Goal: Information Seeking & Learning: Learn about a topic

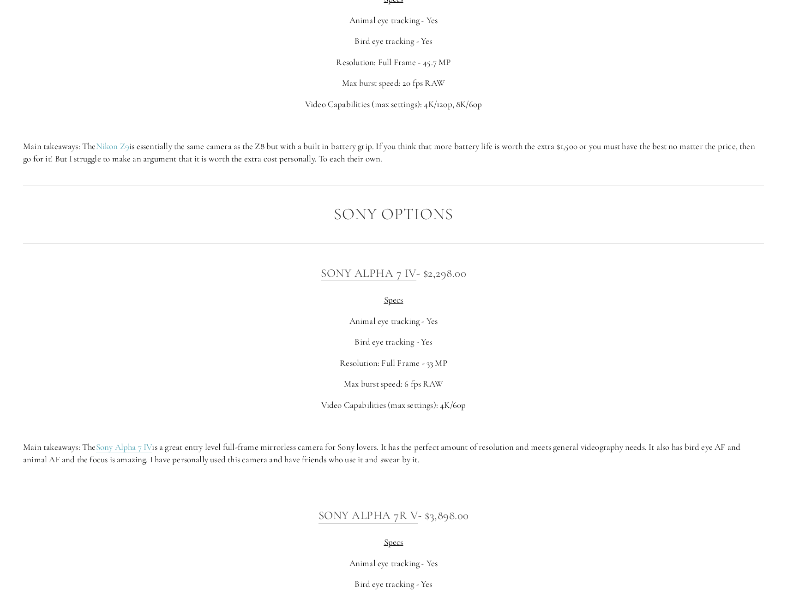
scroll to position [2309, 0]
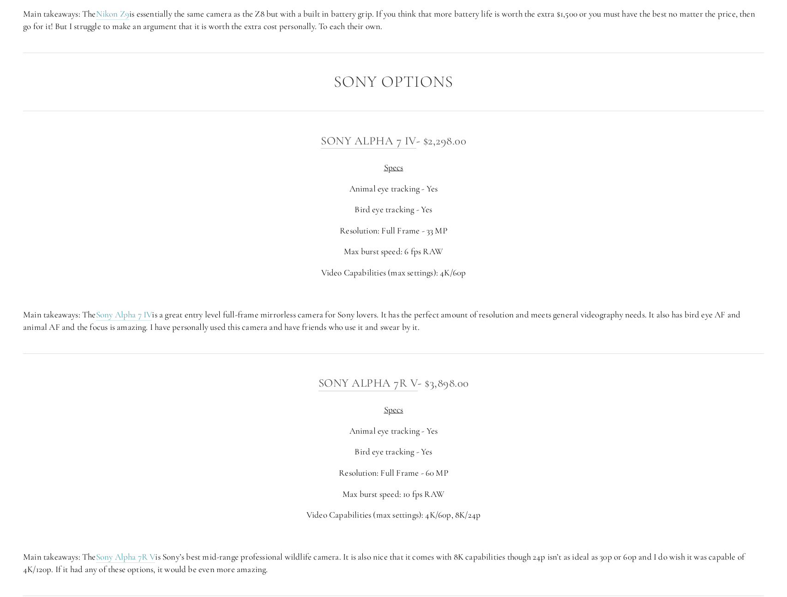
drag, startPoint x: 446, startPoint y: 343, endPoint x: 447, endPoint y: 318, distance: 25.4
click at [447, 318] on div "Sony Alpha 7 IV - $2,298.00 Specs Animal eye tracking - Yes Bird eye tracking -…" at bounding box center [393, 233] width 741 height 202
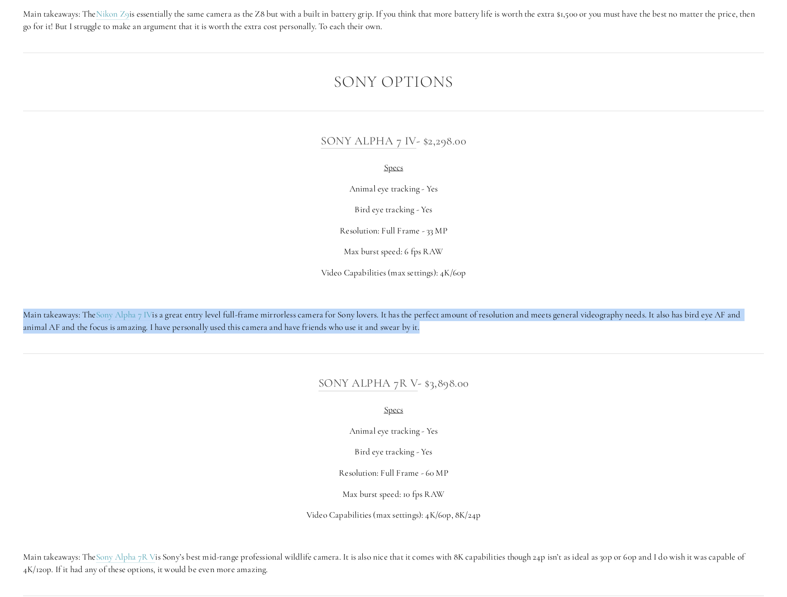
drag, startPoint x: 447, startPoint y: 318, endPoint x: 454, endPoint y: 343, distance: 26.0
click at [454, 333] on div "Sony Alpha 7 IV - $2,298.00 Specs Animal eye tracking - Yes Bird eye tracking -…" at bounding box center [393, 233] width 741 height 202
click at [454, 333] on p "Main takeaways: The Sony Alpha 7 IV is a great entry level full-frame mirrorles…" at bounding box center [393, 321] width 741 height 24
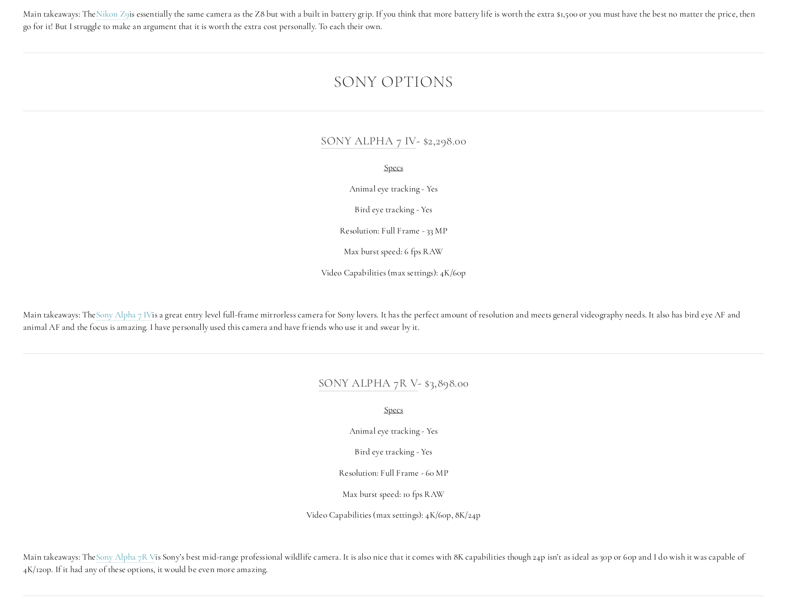
drag, startPoint x: 455, startPoint y: 331, endPoint x: 458, endPoint y: 320, distance: 10.9
click at [458, 320] on div "Sony Alpha 7 IV - $2,298.00 Specs Animal eye tracking - Yes Bird eye tracking -…" at bounding box center [393, 233] width 741 height 202
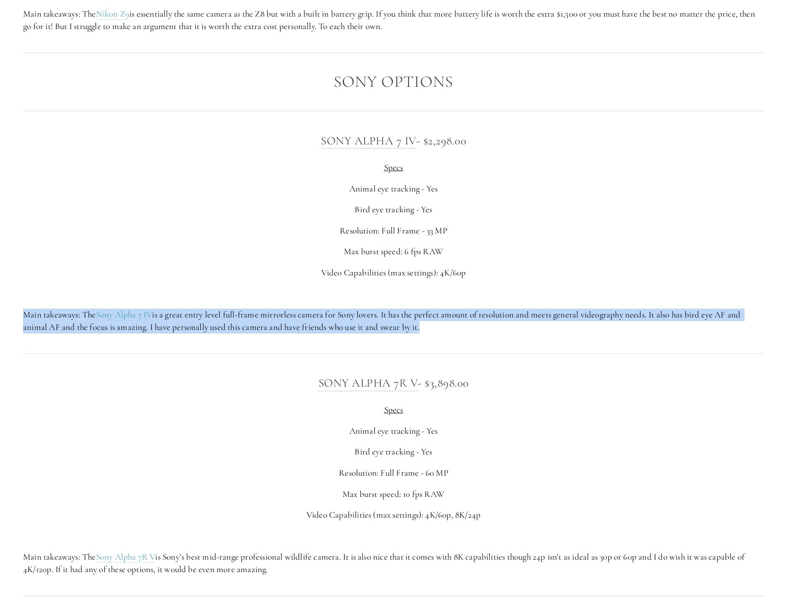
drag, startPoint x: 458, startPoint y: 320, endPoint x: 459, endPoint y: 338, distance: 18.1
click at [459, 333] on div "Sony Alpha 7 IV - $2,298.00 Specs Animal eye tracking - Yes Bird eye tracking -…" at bounding box center [393, 233] width 741 height 202
click at [459, 333] on p "Main takeaways: The Sony Alpha 7 IV is a great entry level full-frame mirrorles…" at bounding box center [393, 321] width 741 height 24
drag, startPoint x: 459, startPoint y: 338, endPoint x: 461, endPoint y: 315, distance: 23.6
click at [461, 315] on div "Sony Alpha 7 IV - $2,298.00 Specs Animal eye tracking - Yes Bird eye tracking -…" at bounding box center [393, 233] width 741 height 202
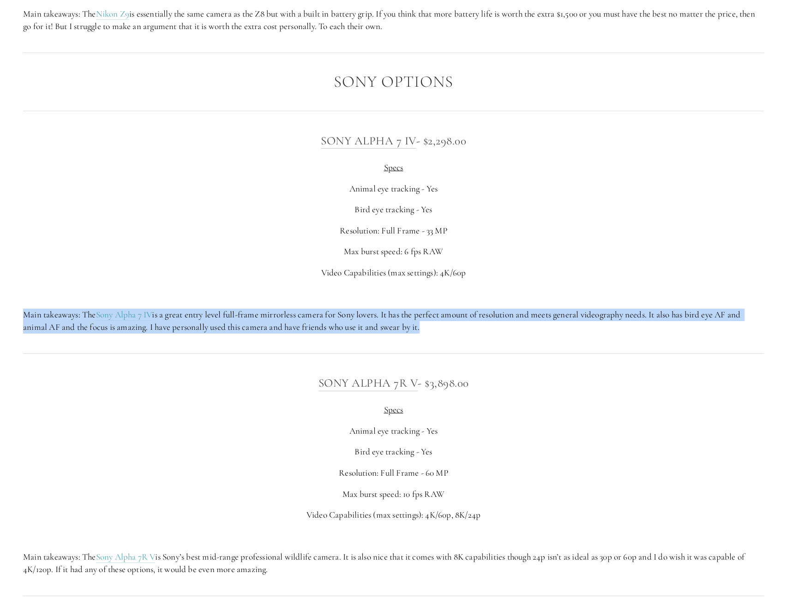
click at [461, 315] on div "Sony Alpha 7 IV - $2,298.00 Specs Animal eye tracking - Yes Bird eye tracking -…" at bounding box center [393, 233] width 741 height 202
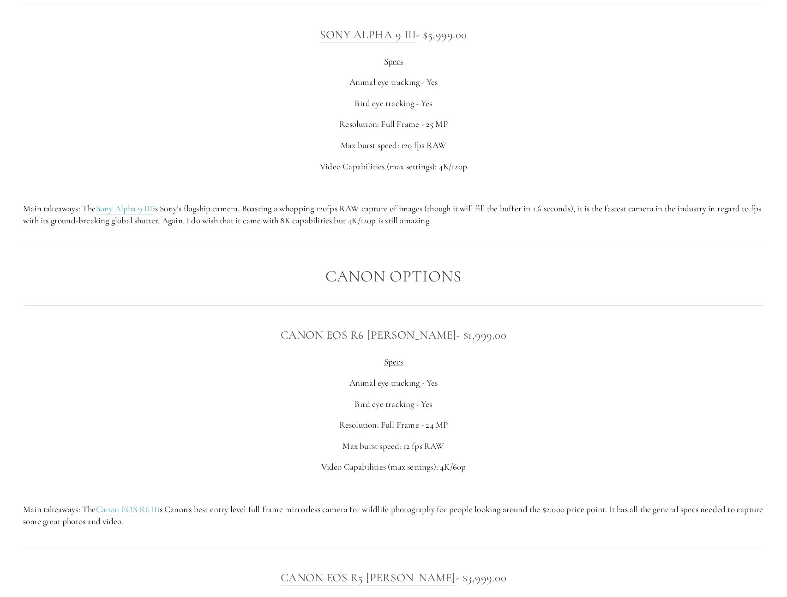
scroll to position [3046, 0]
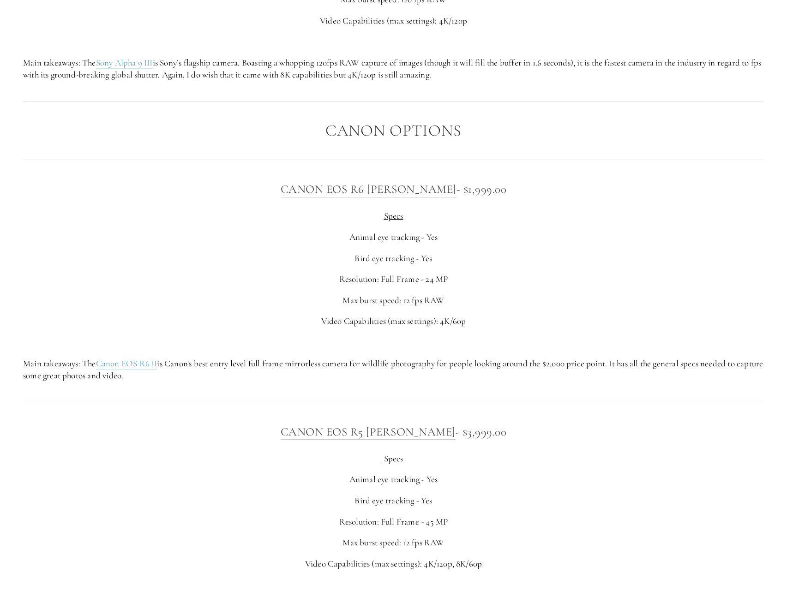
click at [180, 244] on p "Animal eye tracking - Yes" at bounding box center [393, 237] width 741 height 12
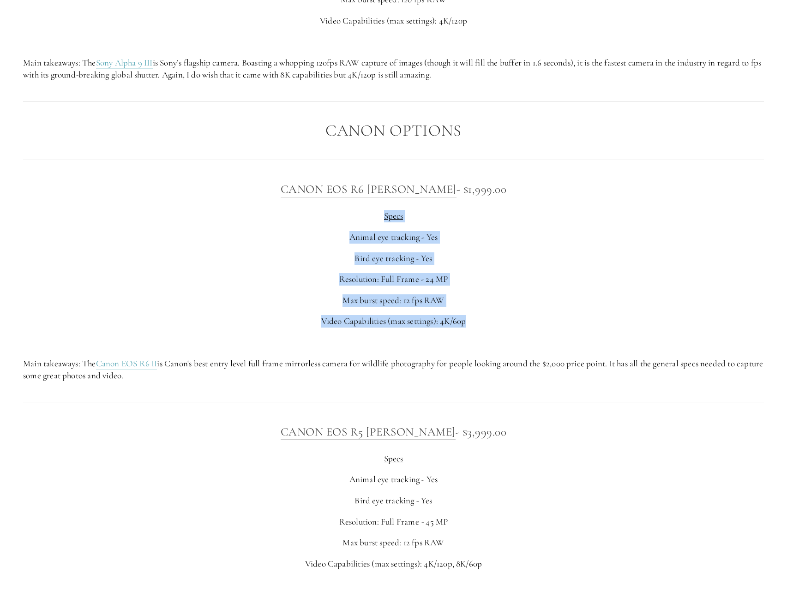
drag, startPoint x: 404, startPoint y: 263, endPoint x: 545, endPoint y: 337, distance: 159.2
click at [545, 337] on div "Canon EOS R6 [PERSON_NAME] - $1,999.00 Specs Animal eye tracking - Yes Bird eye…" at bounding box center [393, 281] width 741 height 202
click at [545, 328] on p "Video Capabilities (max settings): 4K/60p" at bounding box center [393, 321] width 741 height 12
drag, startPoint x: 545, startPoint y: 345, endPoint x: 276, endPoint y: 250, distance: 285.3
click at [276, 250] on div "Canon EOS R6 [PERSON_NAME] - $1,999.00 Specs Animal eye tracking - Yes Bird eye…" at bounding box center [393, 281] width 741 height 202
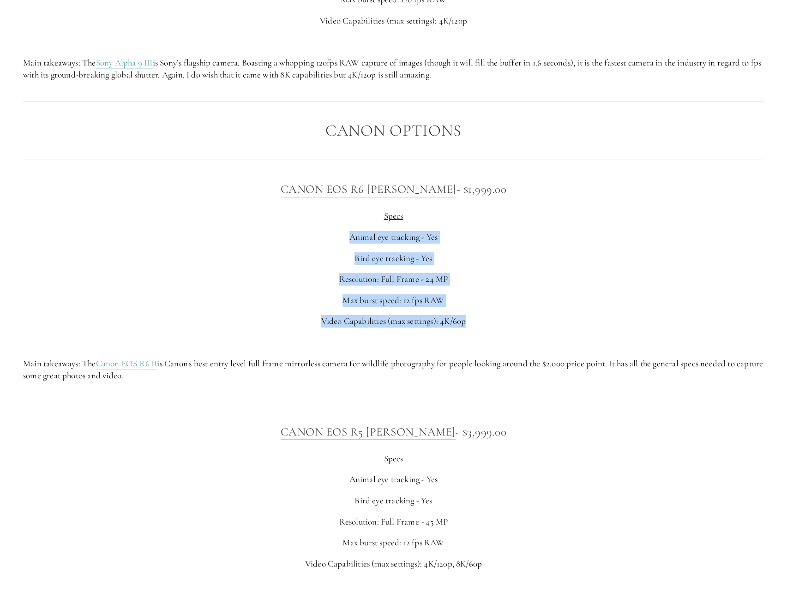
click at [276, 244] on p "Animal eye tracking - Yes" at bounding box center [393, 237] width 741 height 12
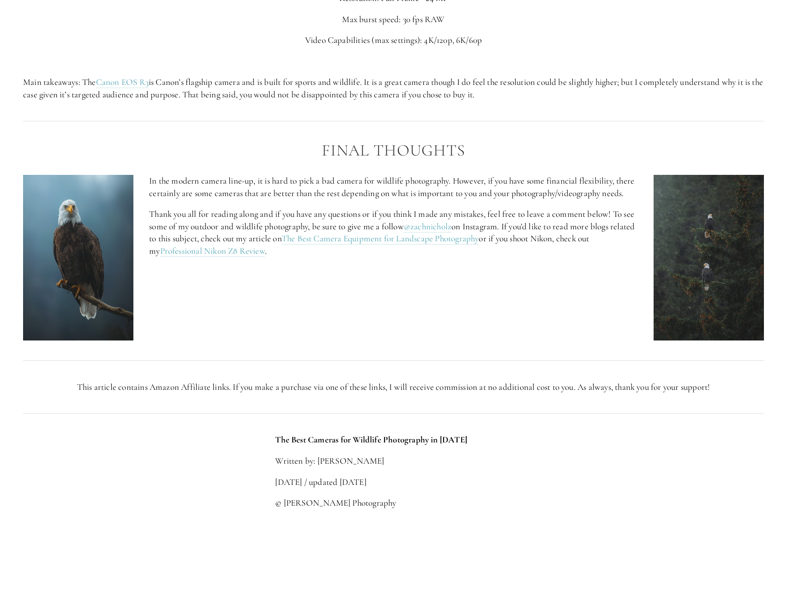
scroll to position [3507, 0]
